Goal: Transaction & Acquisition: Purchase product/service

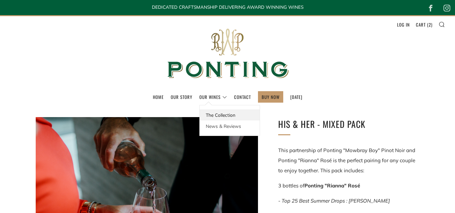
click at [205, 112] on link "The Collection" at bounding box center [230, 114] width 60 height 11
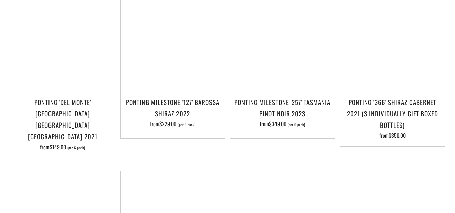
scroll to position [514, 0]
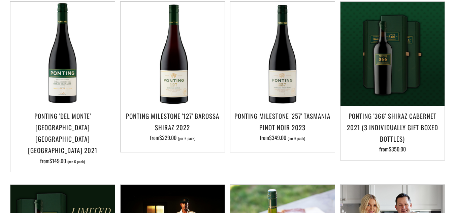
drag, startPoint x: 457, startPoint y: 16, endPoint x: 459, endPoint y: 91, distance: 75.1
click at [454, 91] on html "Home Our Story Our Wines The Collection News & Reviews Contact BUY NOW" at bounding box center [227, 202] width 455 height 1400
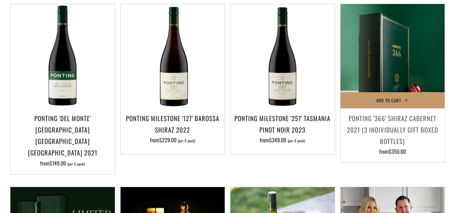
click at [413, 80] on img at bounding box center [392, 56] width 104 height 104
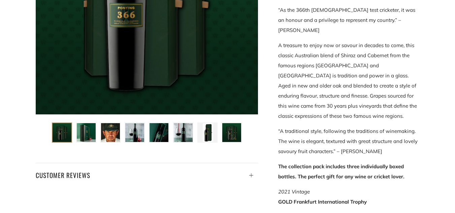
scroll to position [222, 0]
